Goal: Information Seeking & Learning: Learn about a topic

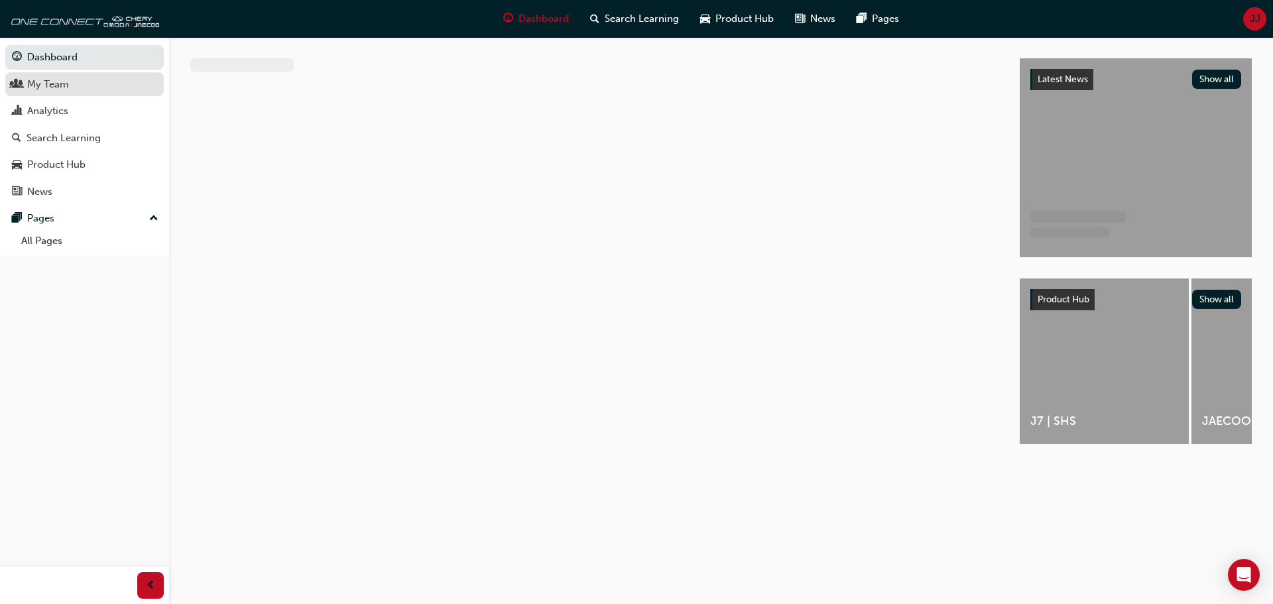
click at [86, 80] on div "My Team" at bounding box center [84, 84] width 145 height 17
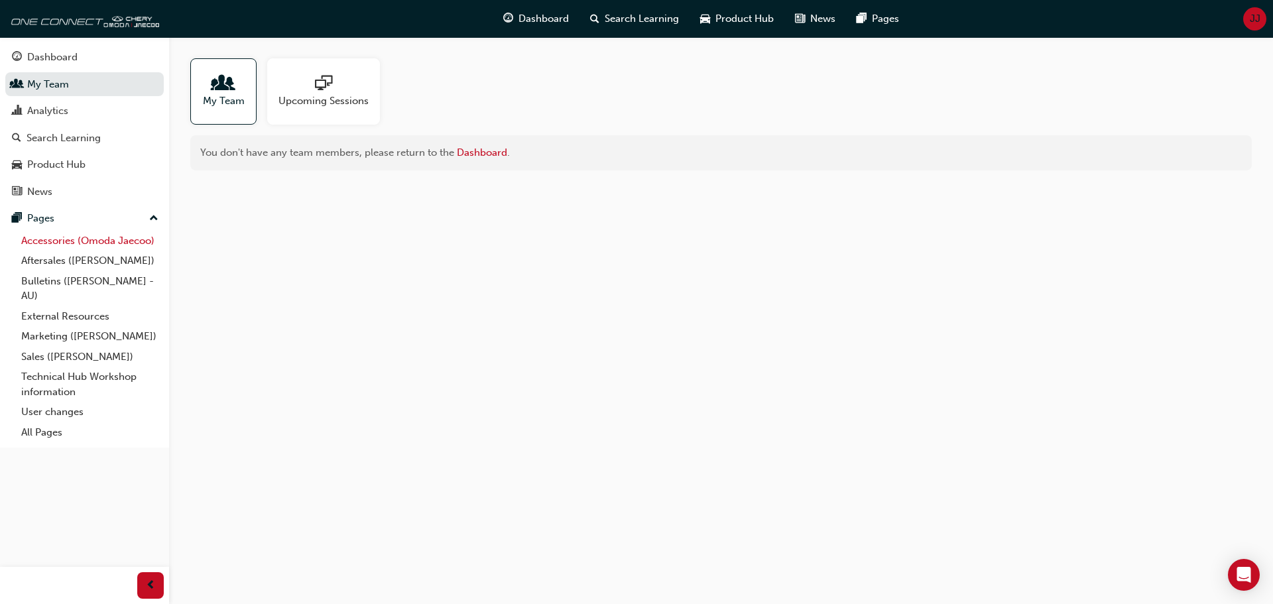
click at [69, 241] on link "Accessories (Omoda Jaecoo)" at bounding box center [90, 241] width 148 height 21
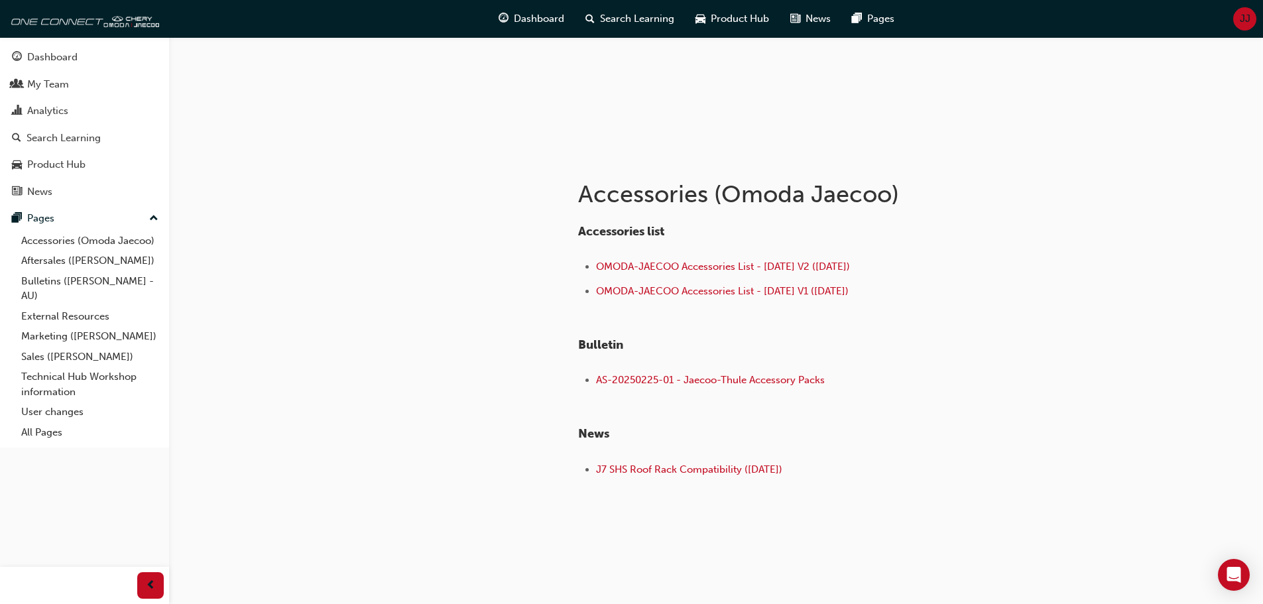
scroll to position [154, 0]
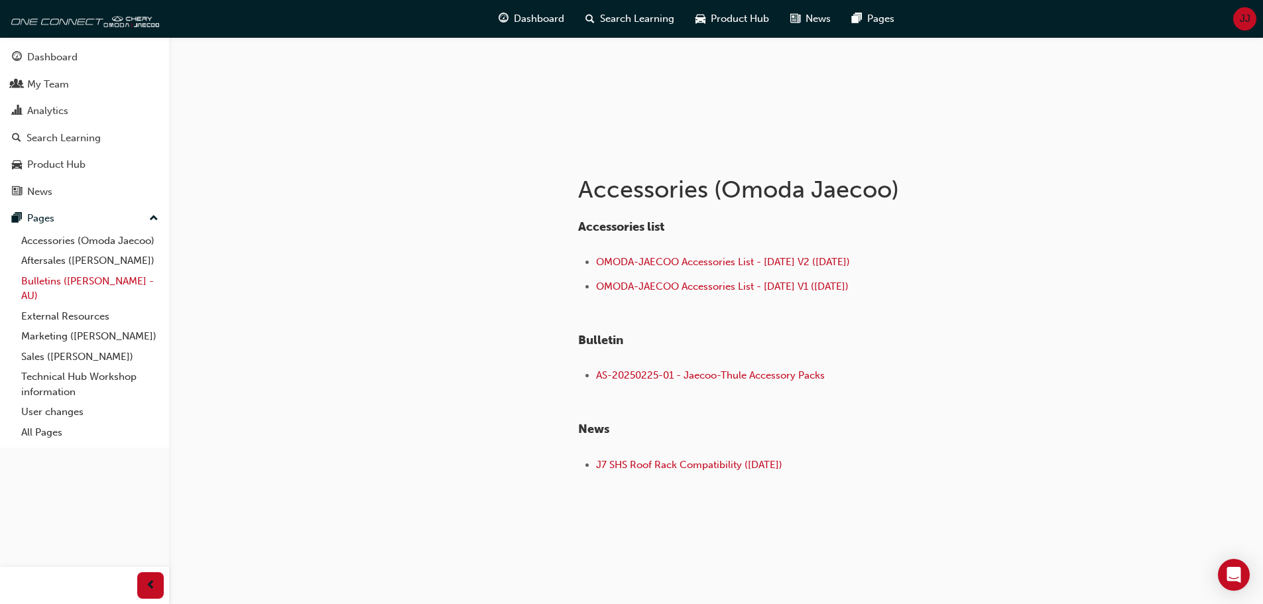
click at [120, 285] on link "Bulletins ([PERSON_NAME] - AU)" at bounding box center [90, 288] width 148 height 35
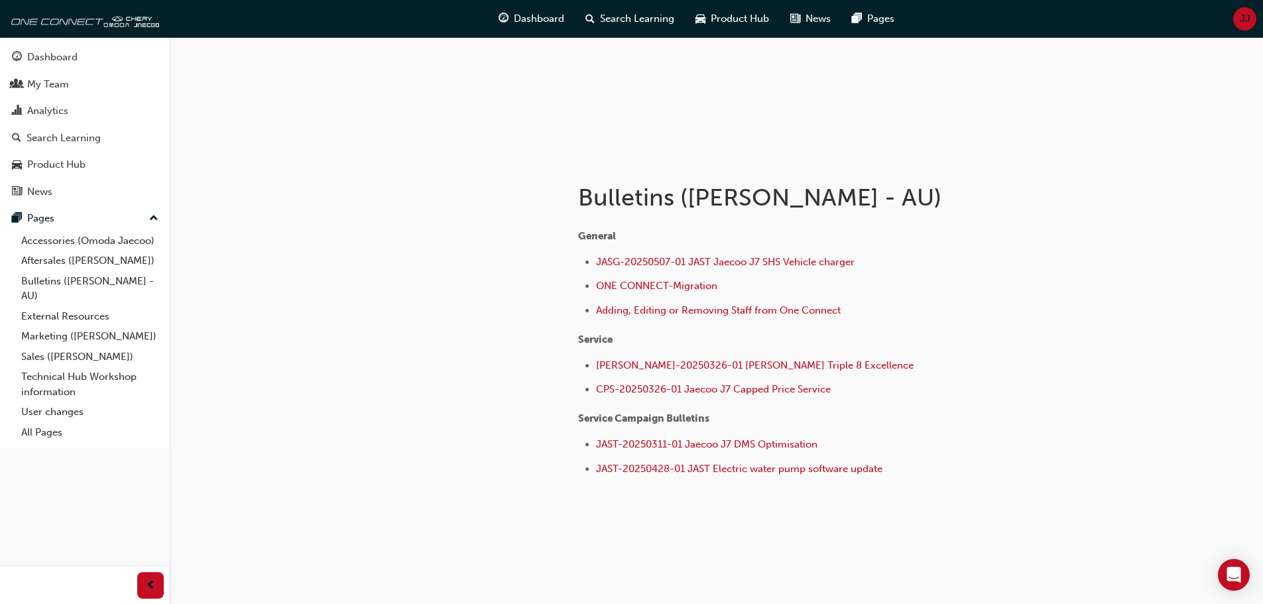
scroll to position [150, 0]
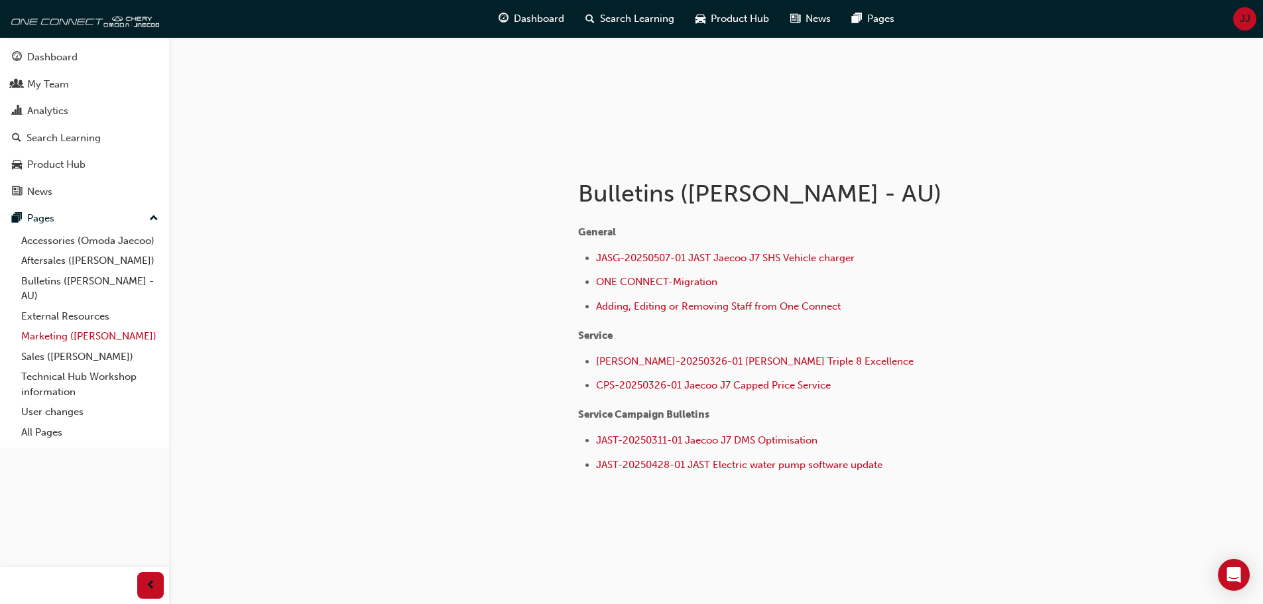
click at [95, 335] on link "Marketing ([PERSON_NAME])" at bounding box center [90, 336] width 148 height 21
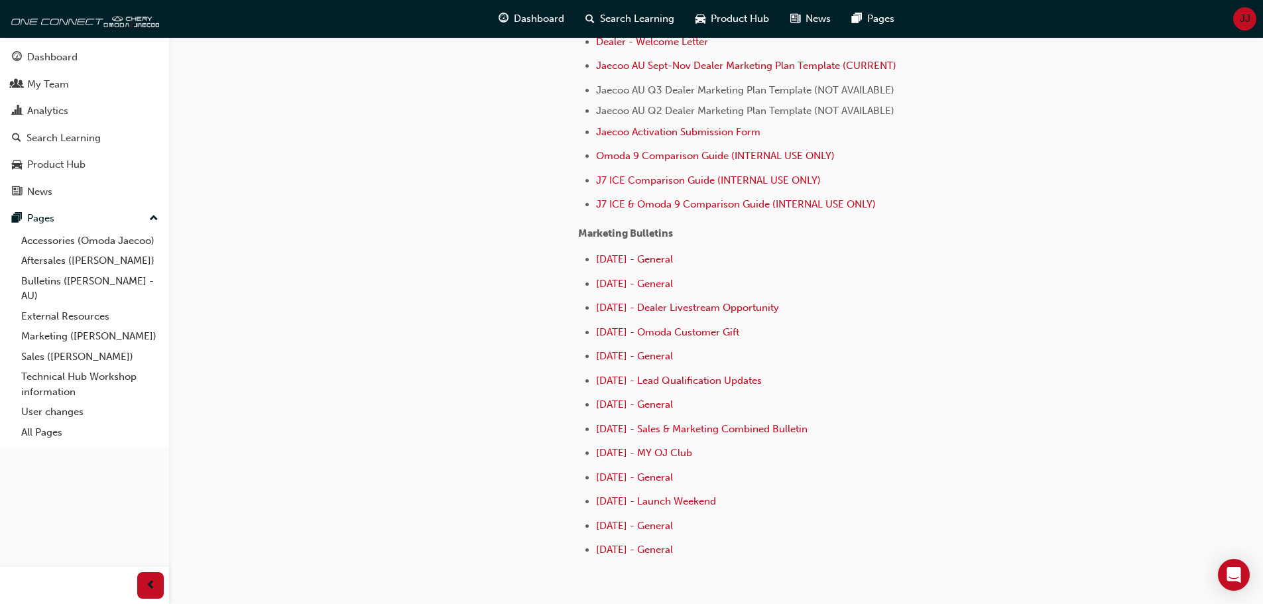
scroll to position [597, 0]
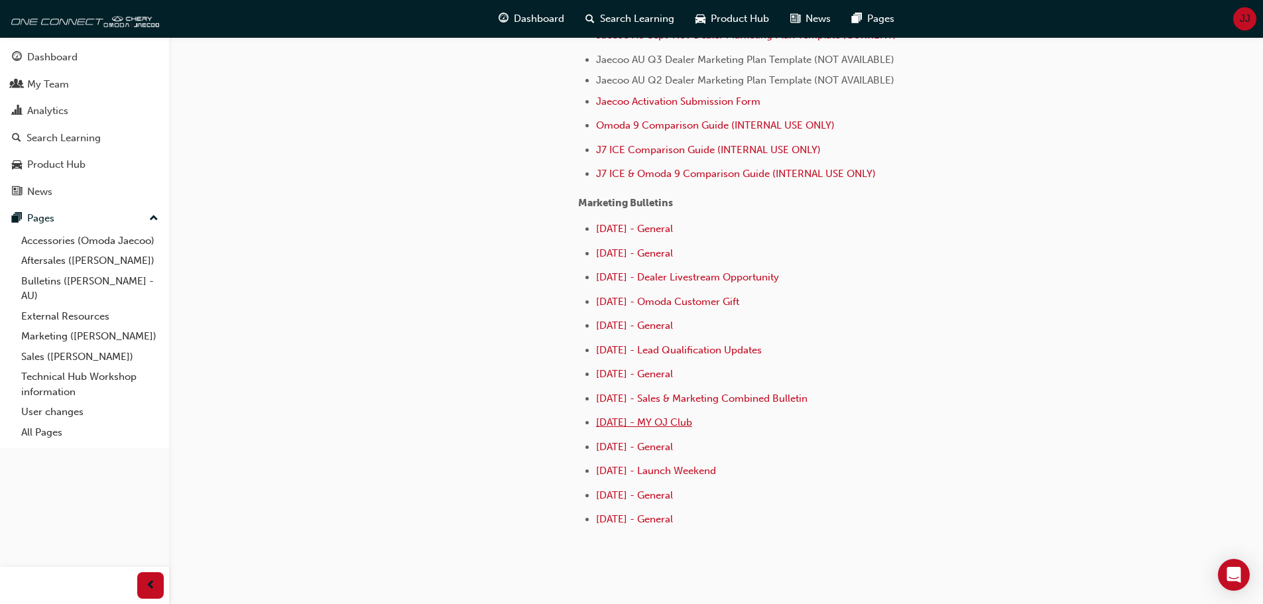
click at [636, 420] on span "[DATE] - MY OJ Club" at bounding box center [644, 422] width 96 height 12
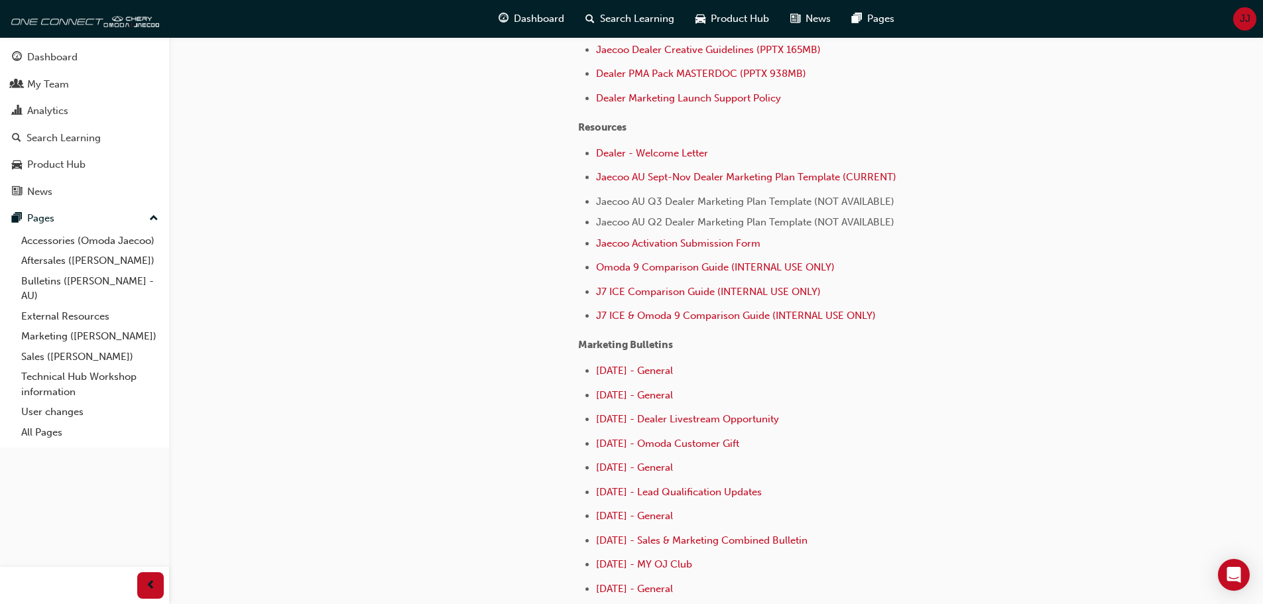
scroll to position [464, 0]
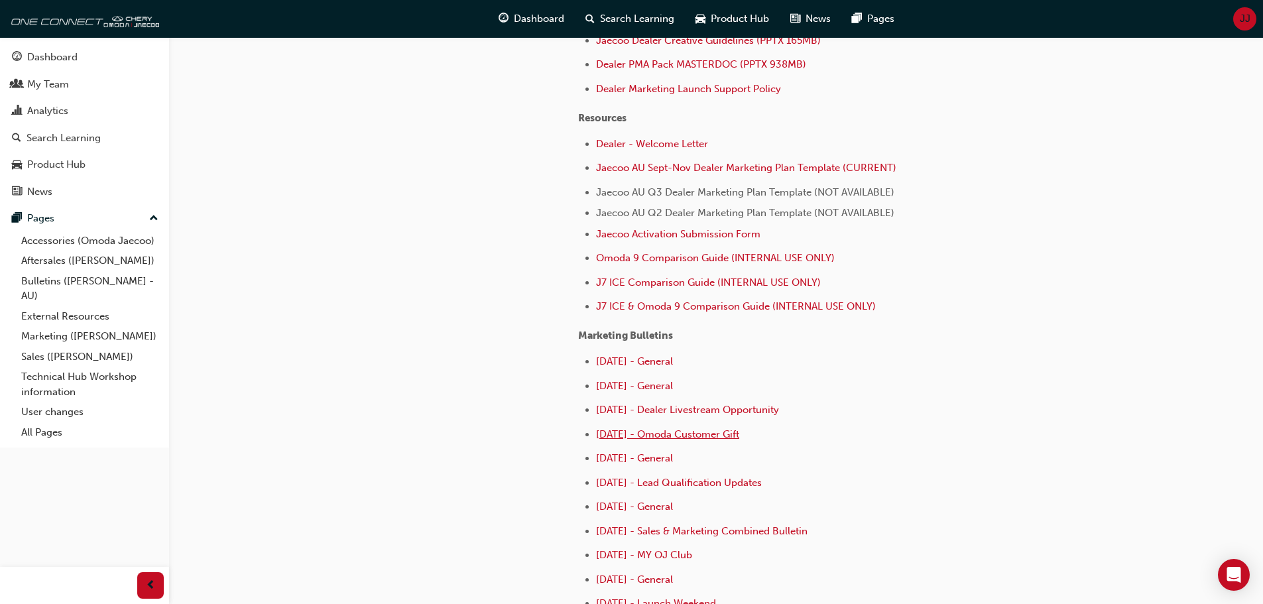
click at [690, 437] on span "[DATE] - Omoda Customer Gift" at bounding box center [667, 434] width 143 height 12
